Goal: Task Accomplishment & Management: Use online tool/utility

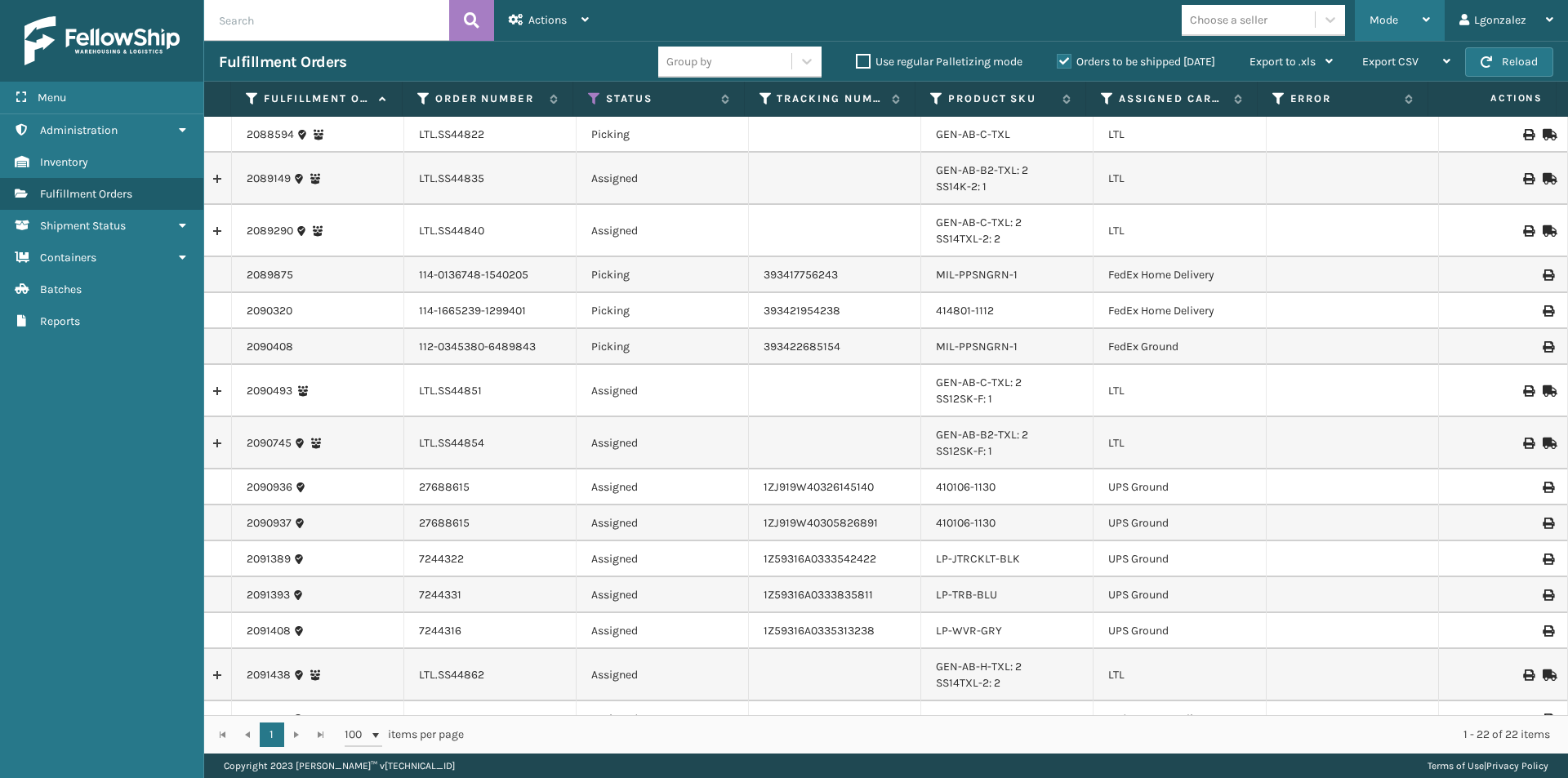
click at [1406, 23] on div "Mode" at bounding box center [1399, 20] width 60 height 41
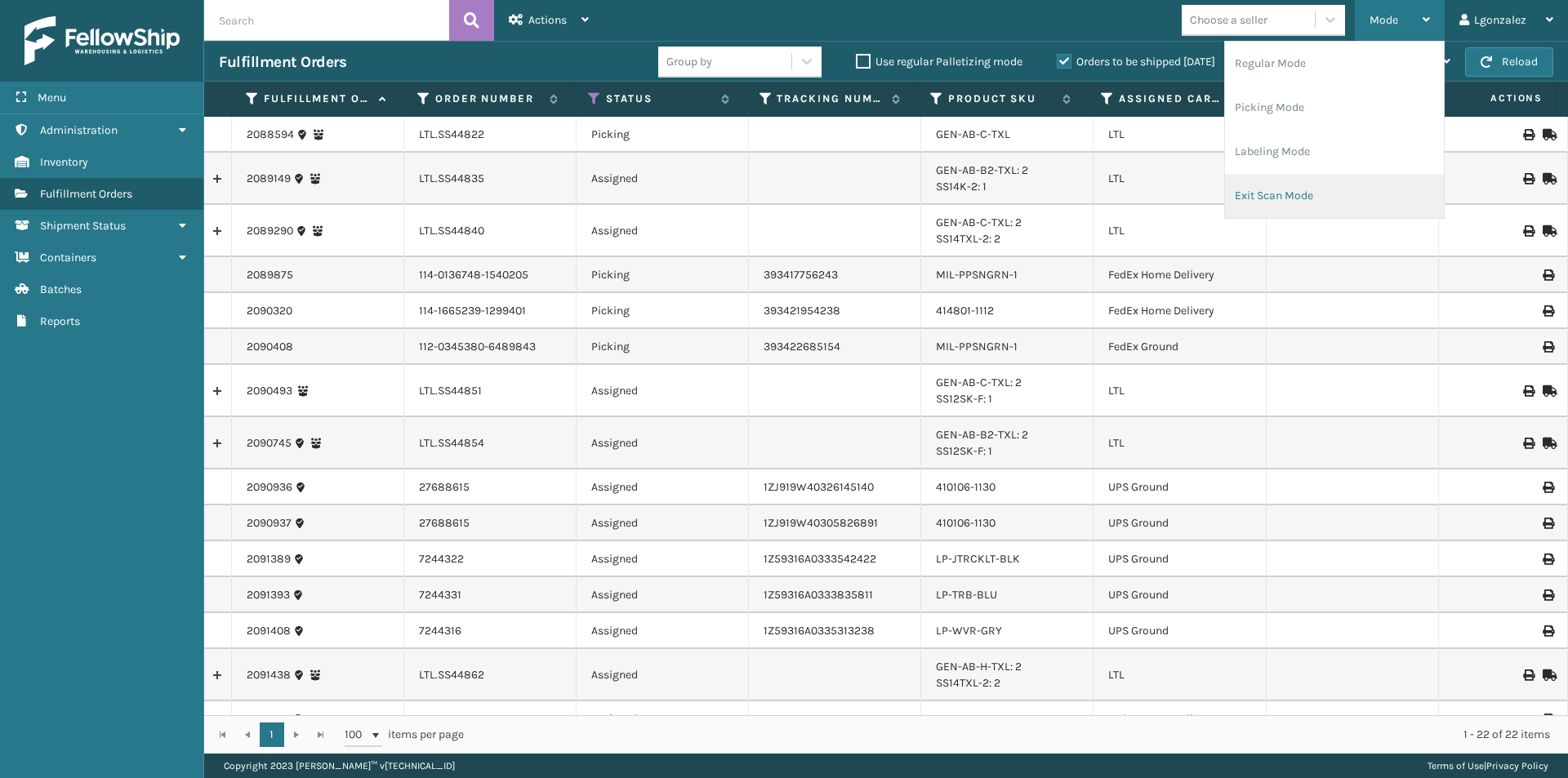
click at [1292, 189] on li "Exit Scan Mode" at bounding box center [1334, 195] width 219 height 44
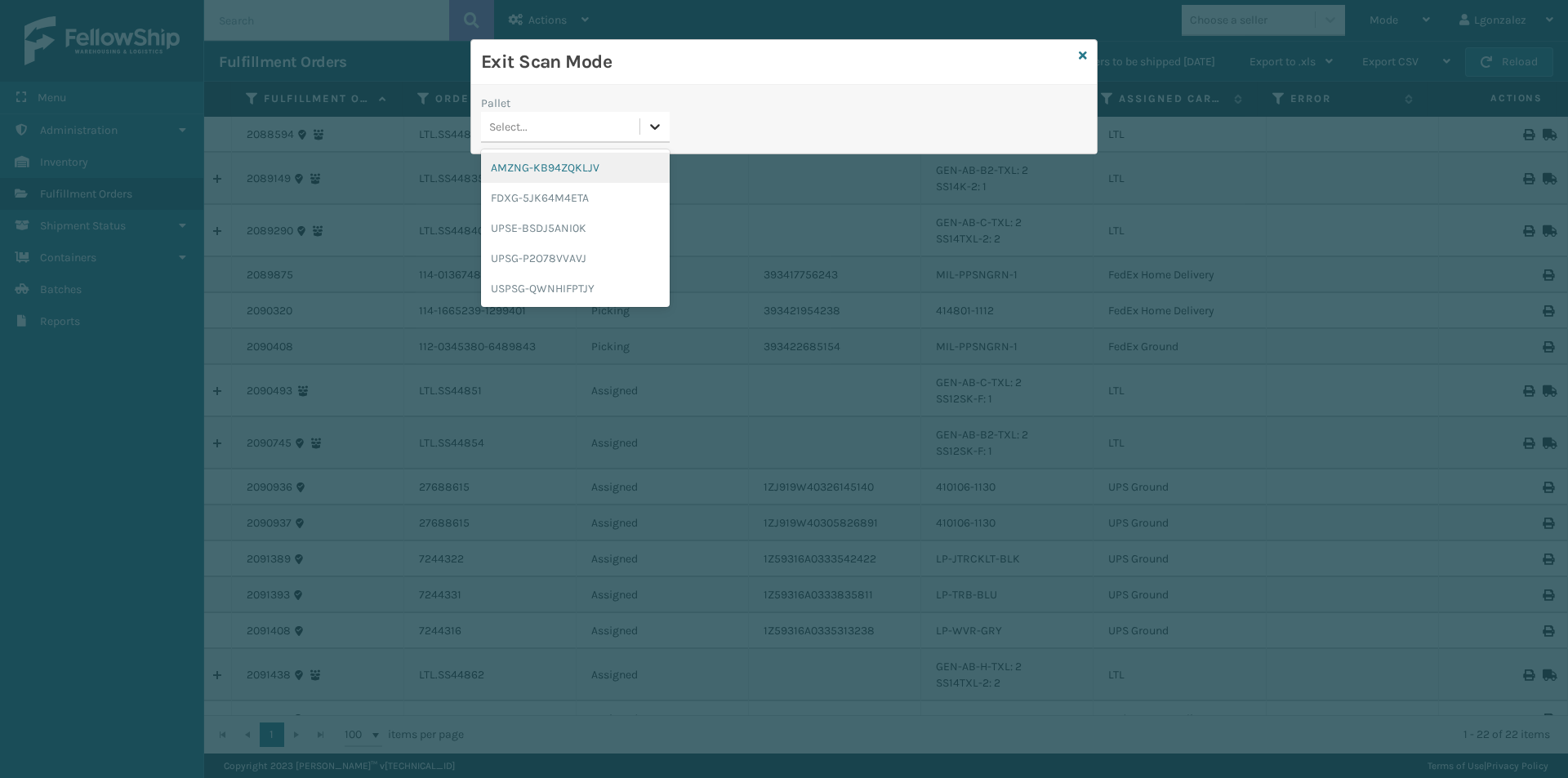
click at [663, 136] on div at bounding box center [654, 126] width 29 height 29
click at [562, 174] on div "AMZNG-KB94ZQKLJV" at bounding box center [575, 168] width 189 height 30
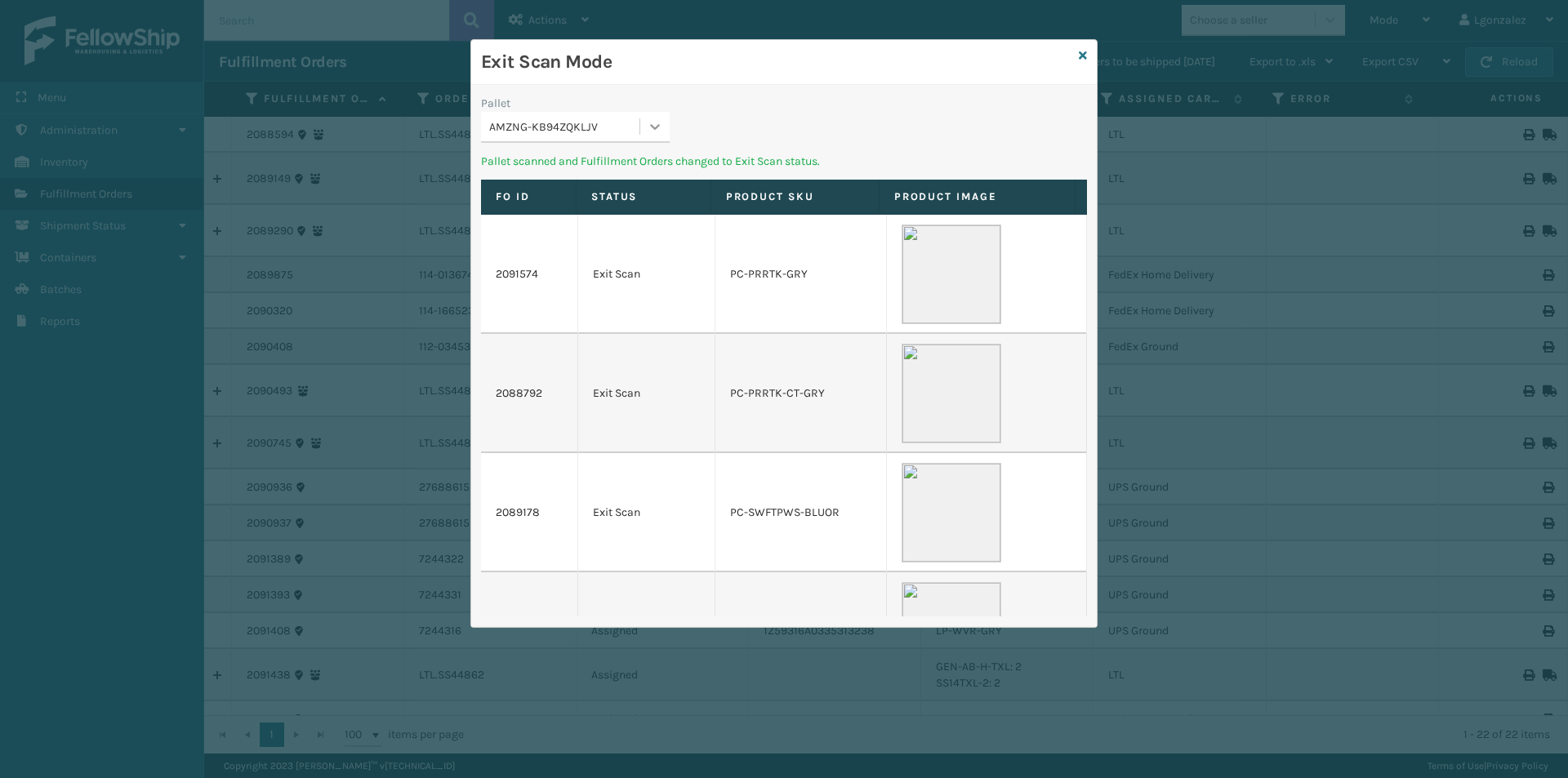
click at [662, 127] on icon at bounding box center [654, 126] width 16 height 16
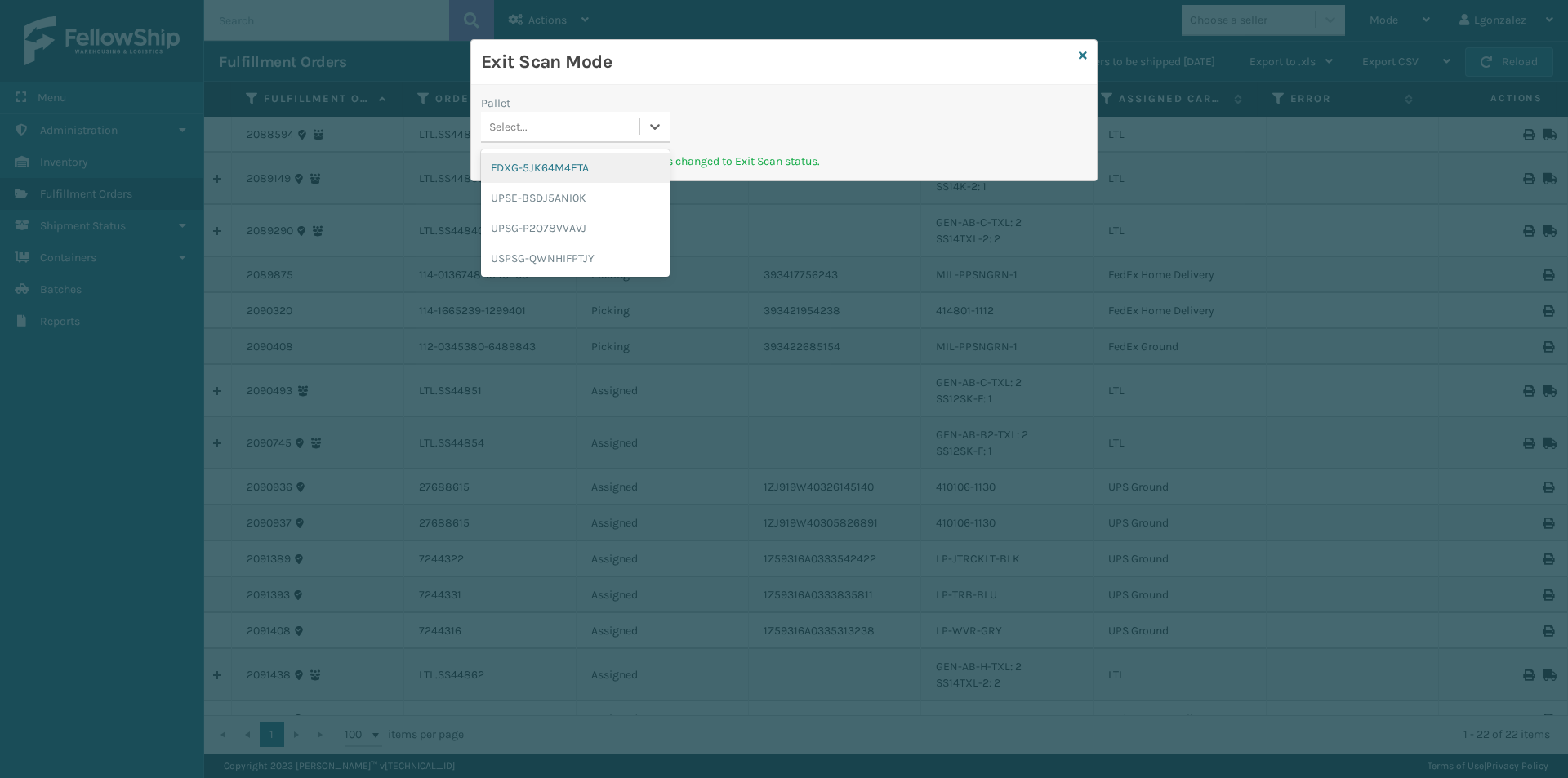
click at [573, 169] on div "FDXG-5JK64M4ETA" at bounding box center [575, 168] width 189 height 30
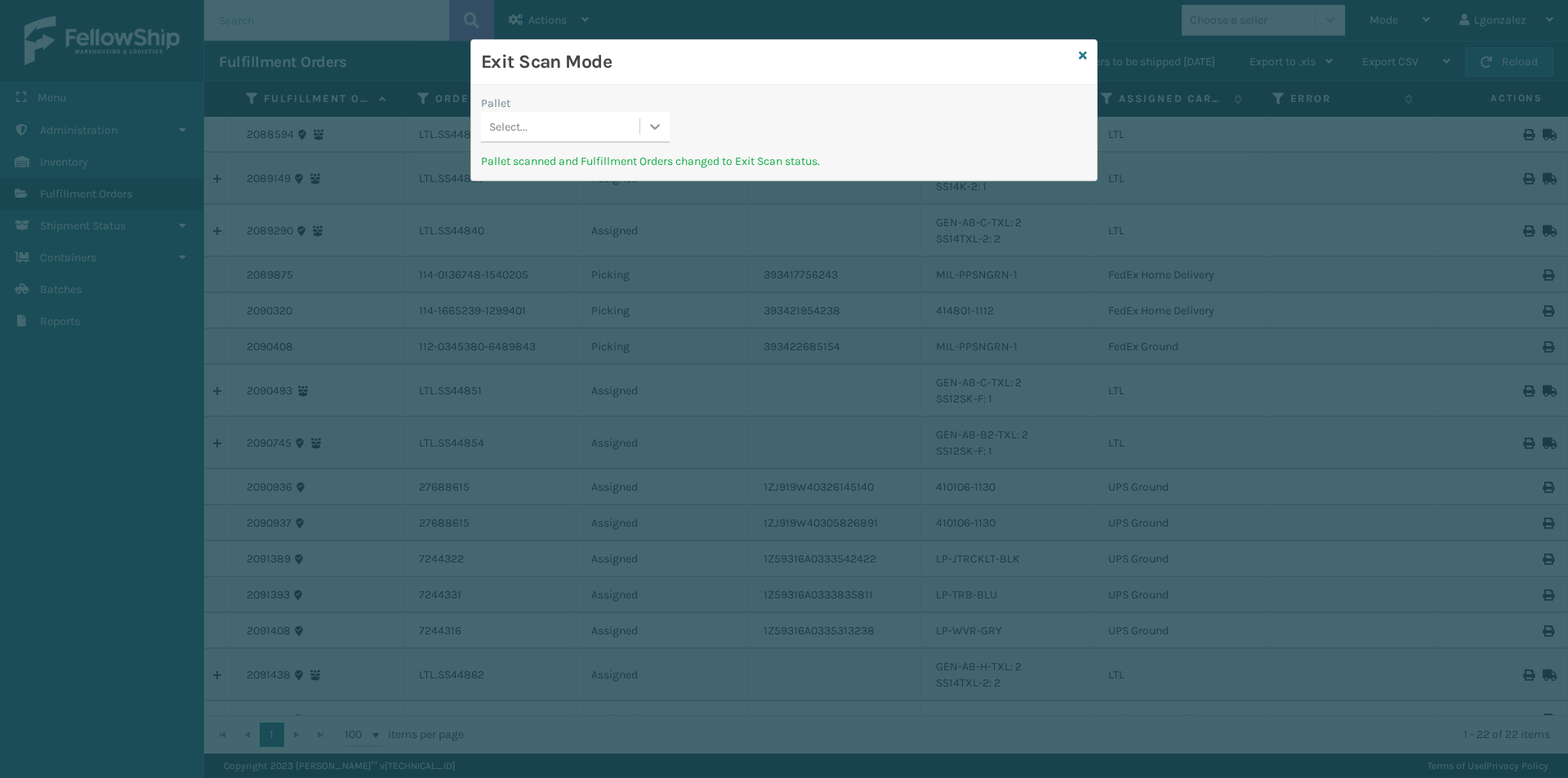
drag, startPoint x: 659, startPoint y: 129, endPoint x: 653, endPoint y: 138, distance: 10.8
click at [659, 128] on icon at bounding box center [654, 126] width 16 height 16
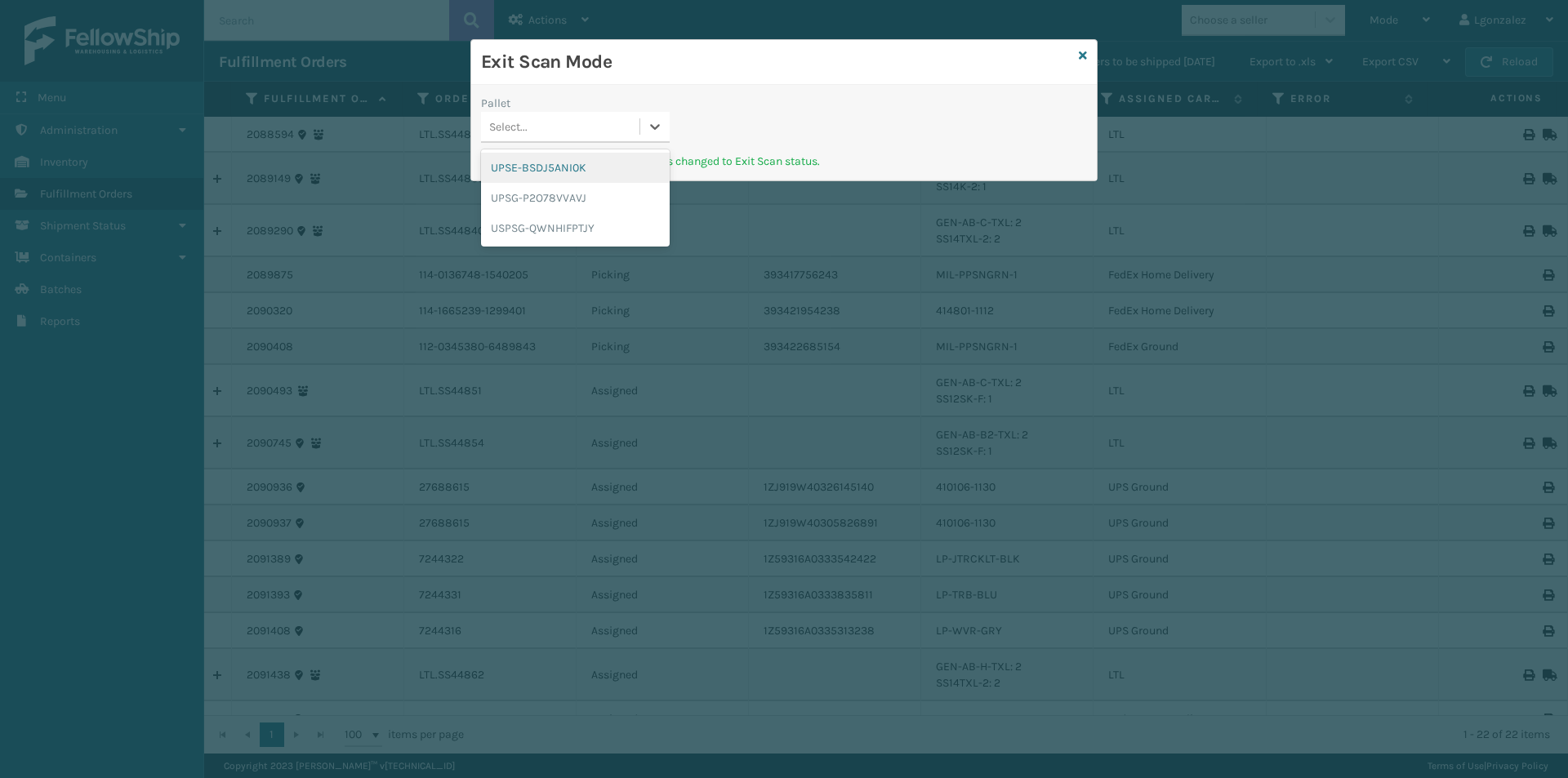
click at [610, 172] on div "UPSE-BSDJ5ANI0K" at bounding box center [575, 168] width 189 height 30
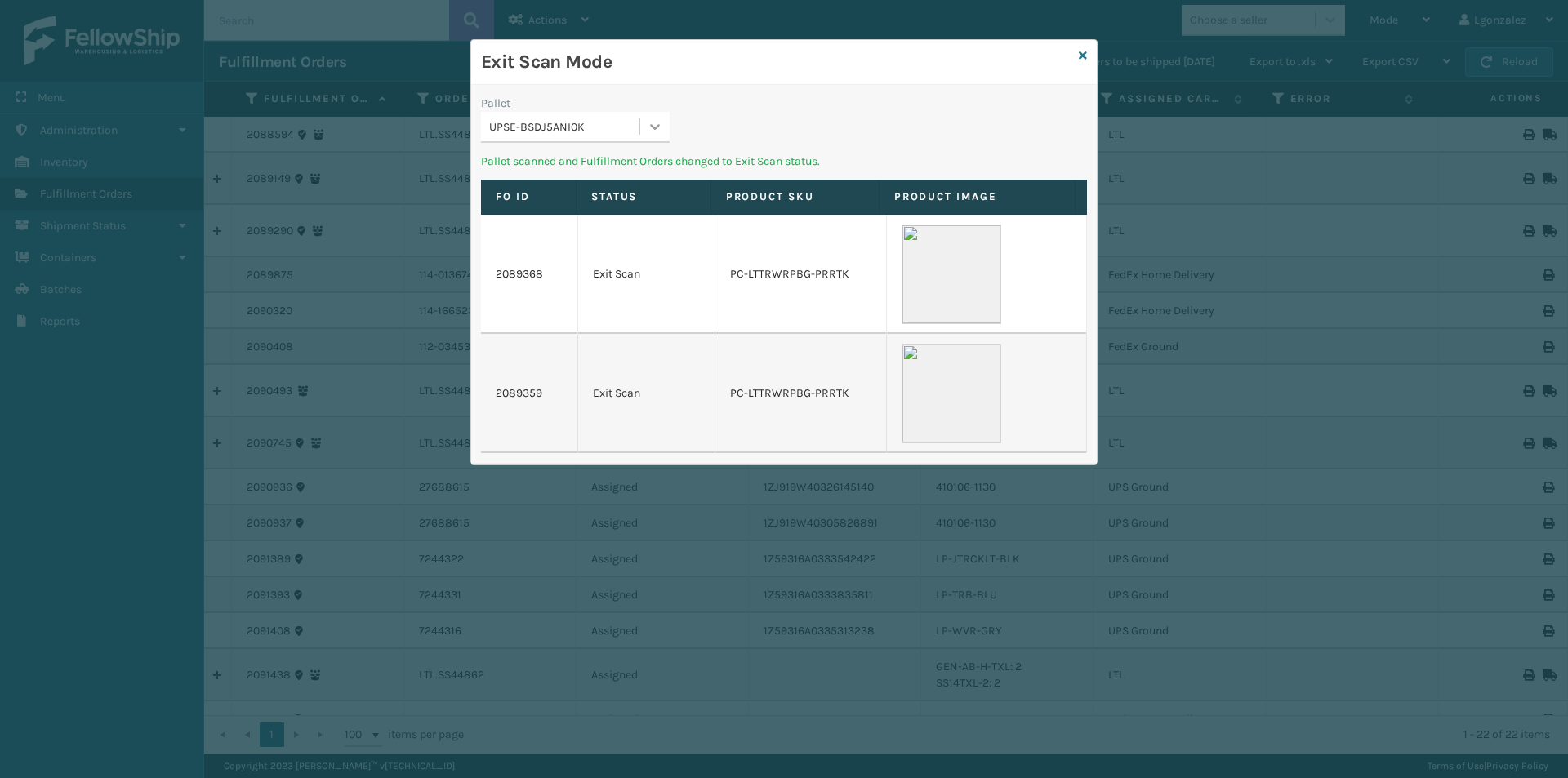
click at [660, 126] on icon at bounding box center [654, 126] width 16 height 16
click at [616, 165] on div "UPSG-P2O78VVAVJ" at bounding box center [575, 168] width 189 height 30
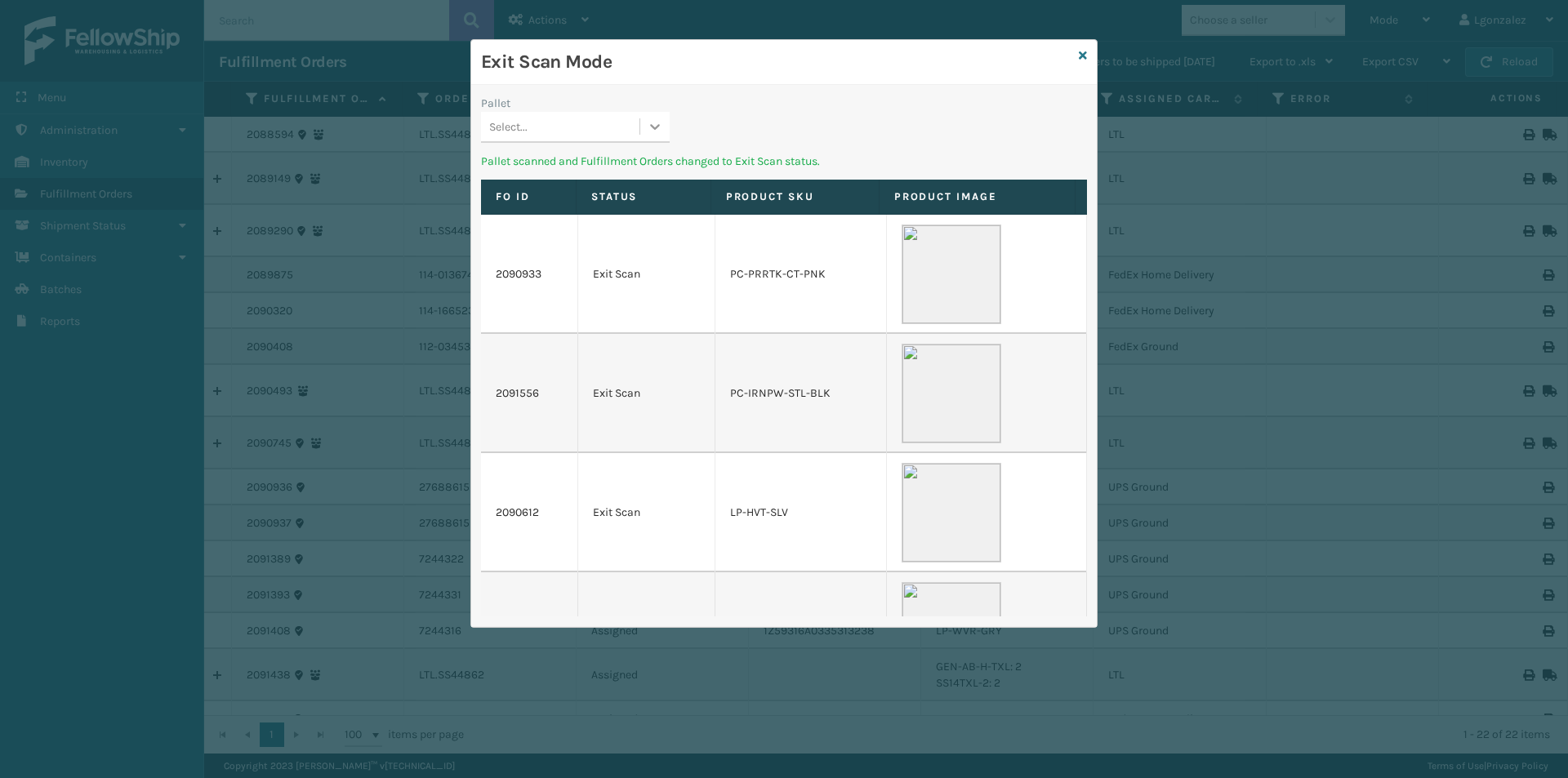
click at [658, 128] on icon at bounding box center [654, 126] width 16 height 16
click at [623, 171] on div "USPSG-QWNHIFPTJY" at bounding box center [575, 168] width 189 height 30
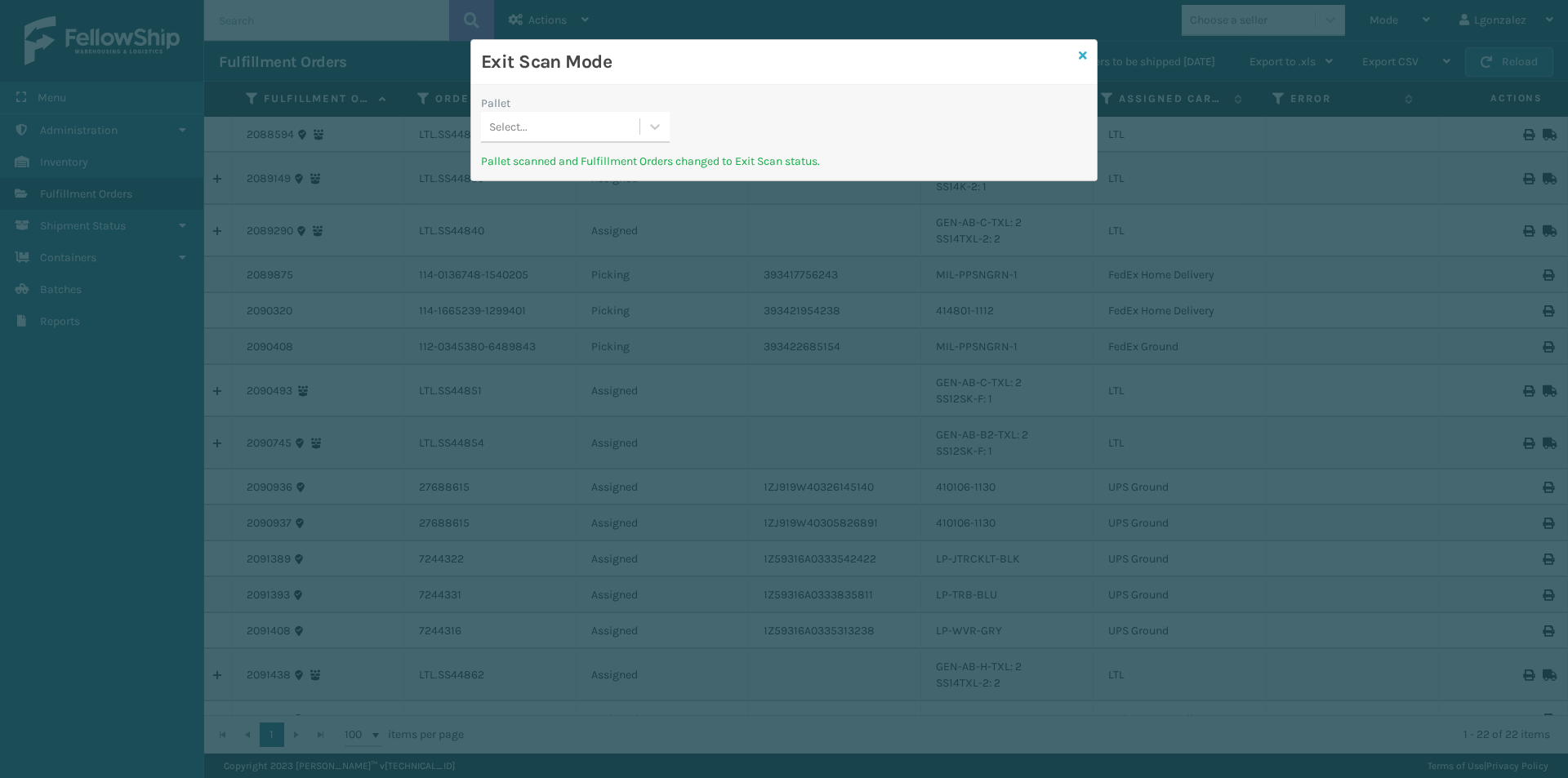
click at [1081, 60] on icon at bounding box center [1083, 55] width 8 height 12
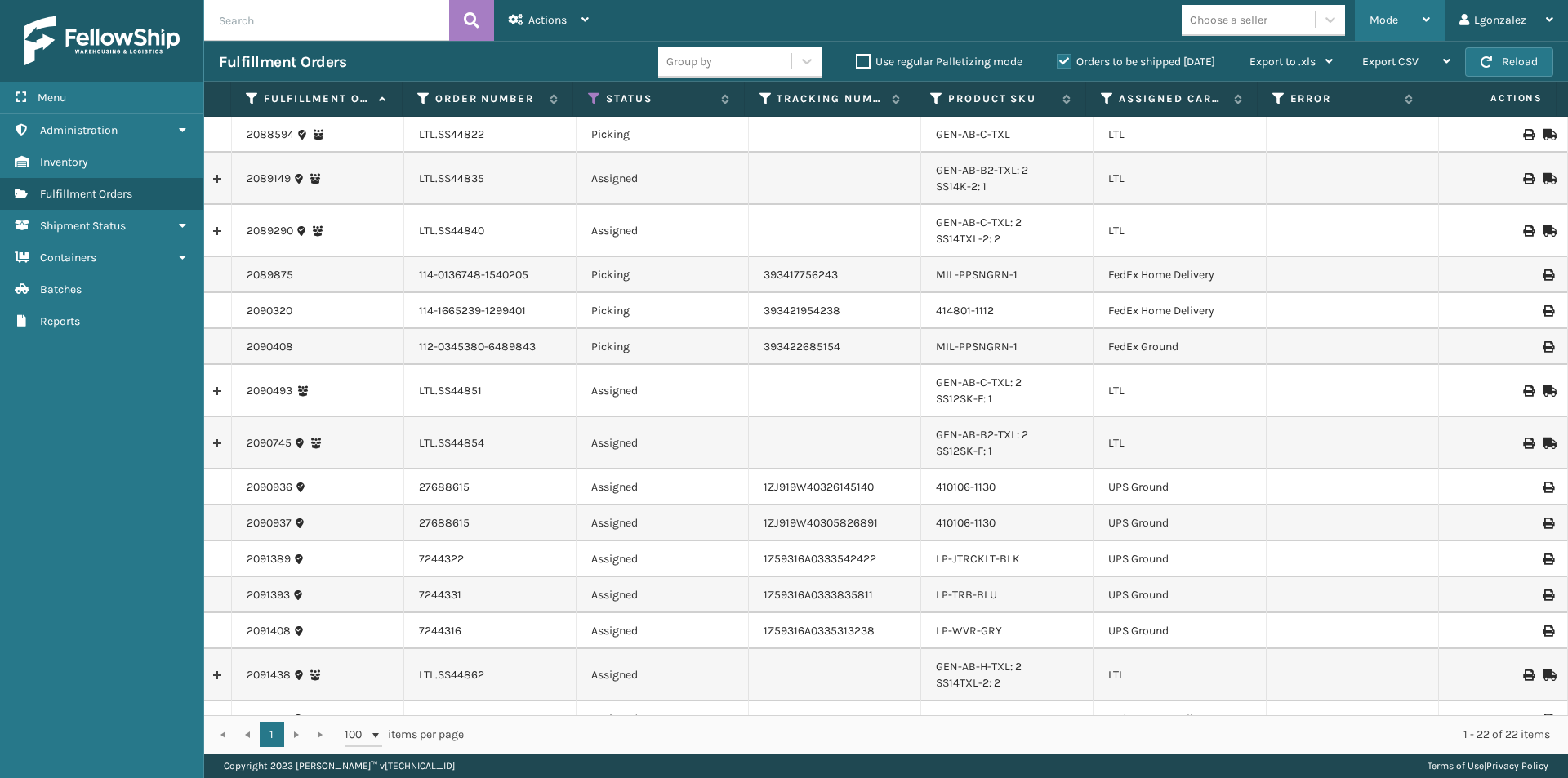
click at [1406, 14] on div "Mode" at bounding box center [1399, 20] width 60 height 41
click at [1489, 22] on div "Lgonzalez" at bounding box center [1506, 20] width 94 height 41
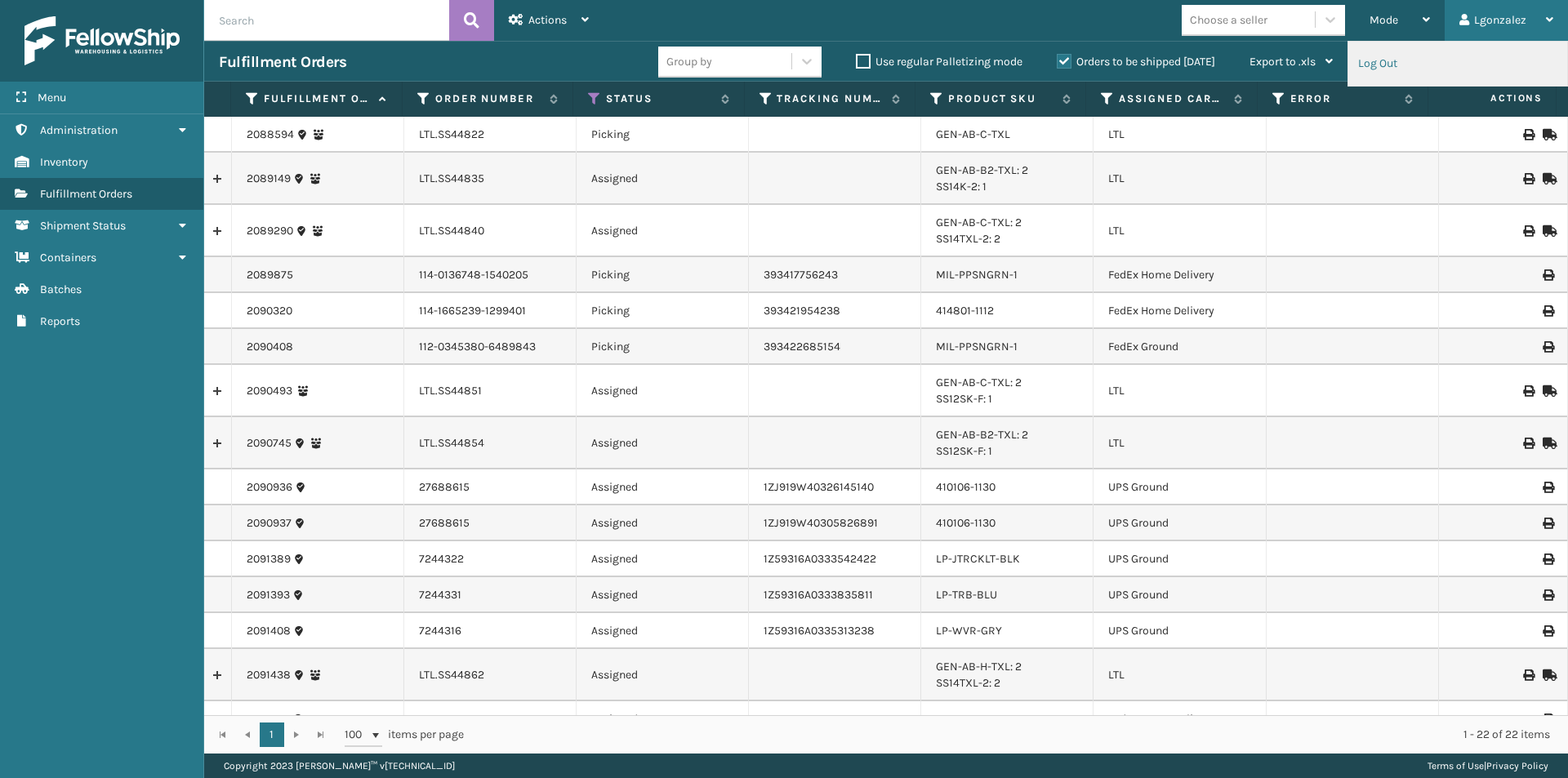
click at [1370, 59] on li "Log Out" at bounding box center [1457, 64] width 219 height 44
